Goal: Navigation & Orientation: Find specific page/section

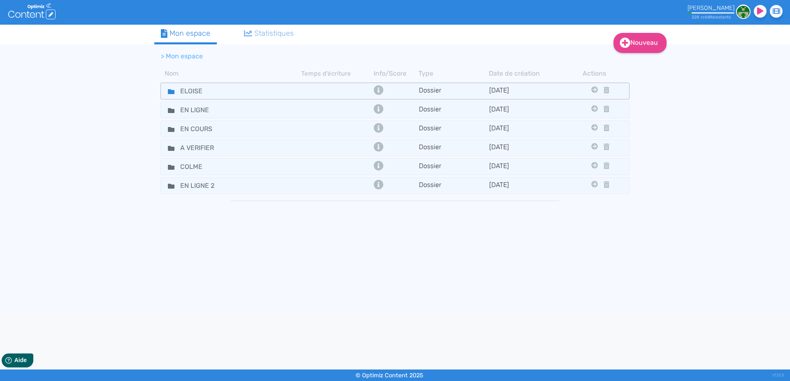
click at [167, 93] on fa-icon at bounding box center [168, 91] width 12 height 12
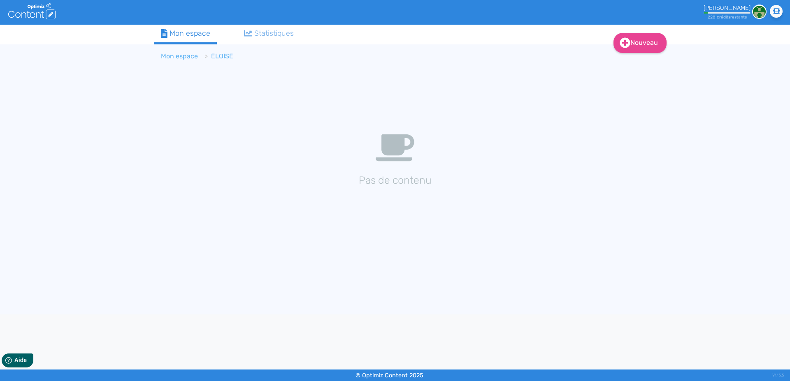
click at [183, 56] on link "Mon espace" at bounding box center [179, 56] width 37 height 8
